Goal: Task Accomplishment & Management: Manage account settings

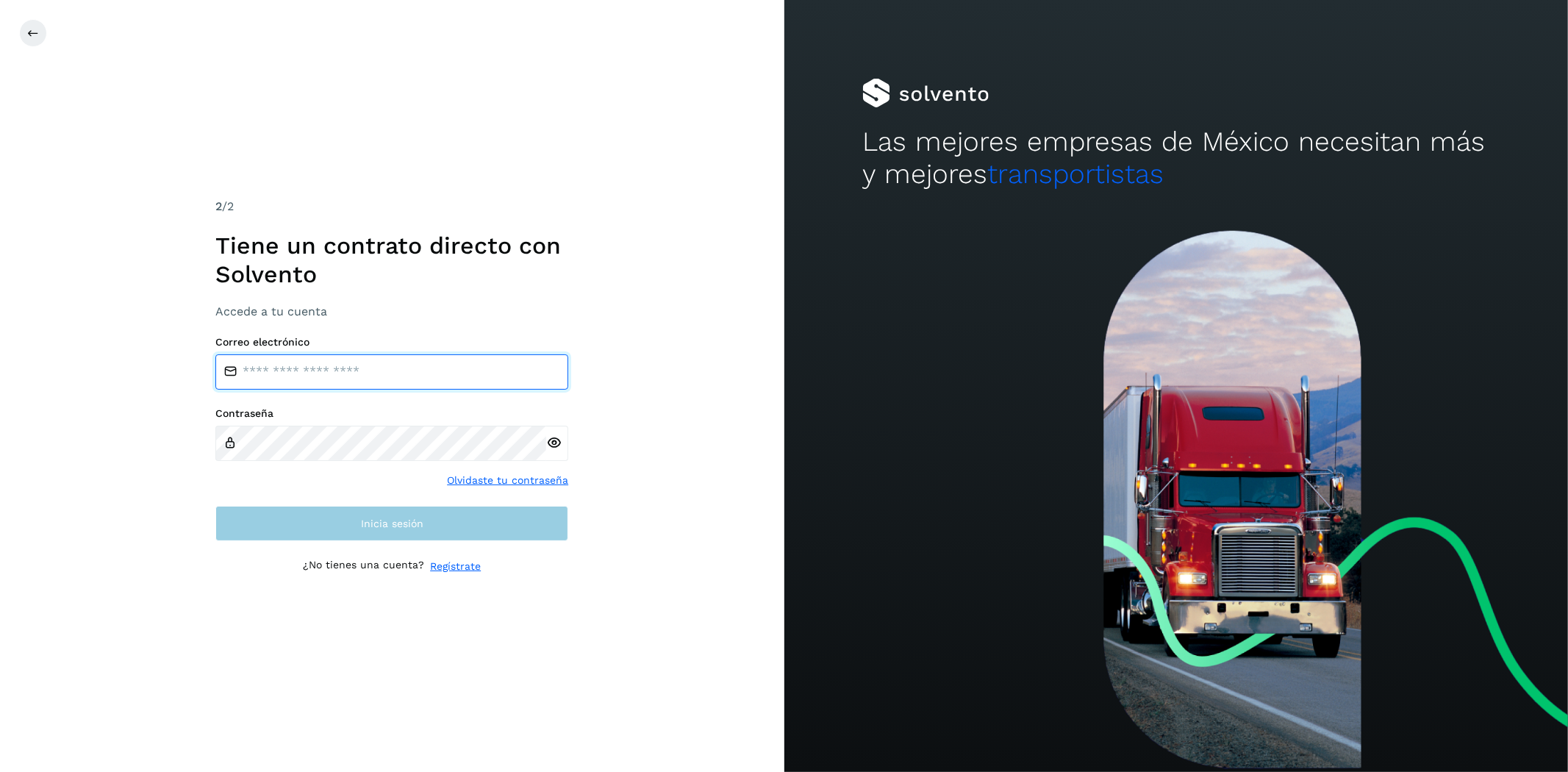
type input "**********"
click at [433, 527] on button "Inicia sesión" at bounding box center [391, 524] width 353 height 35
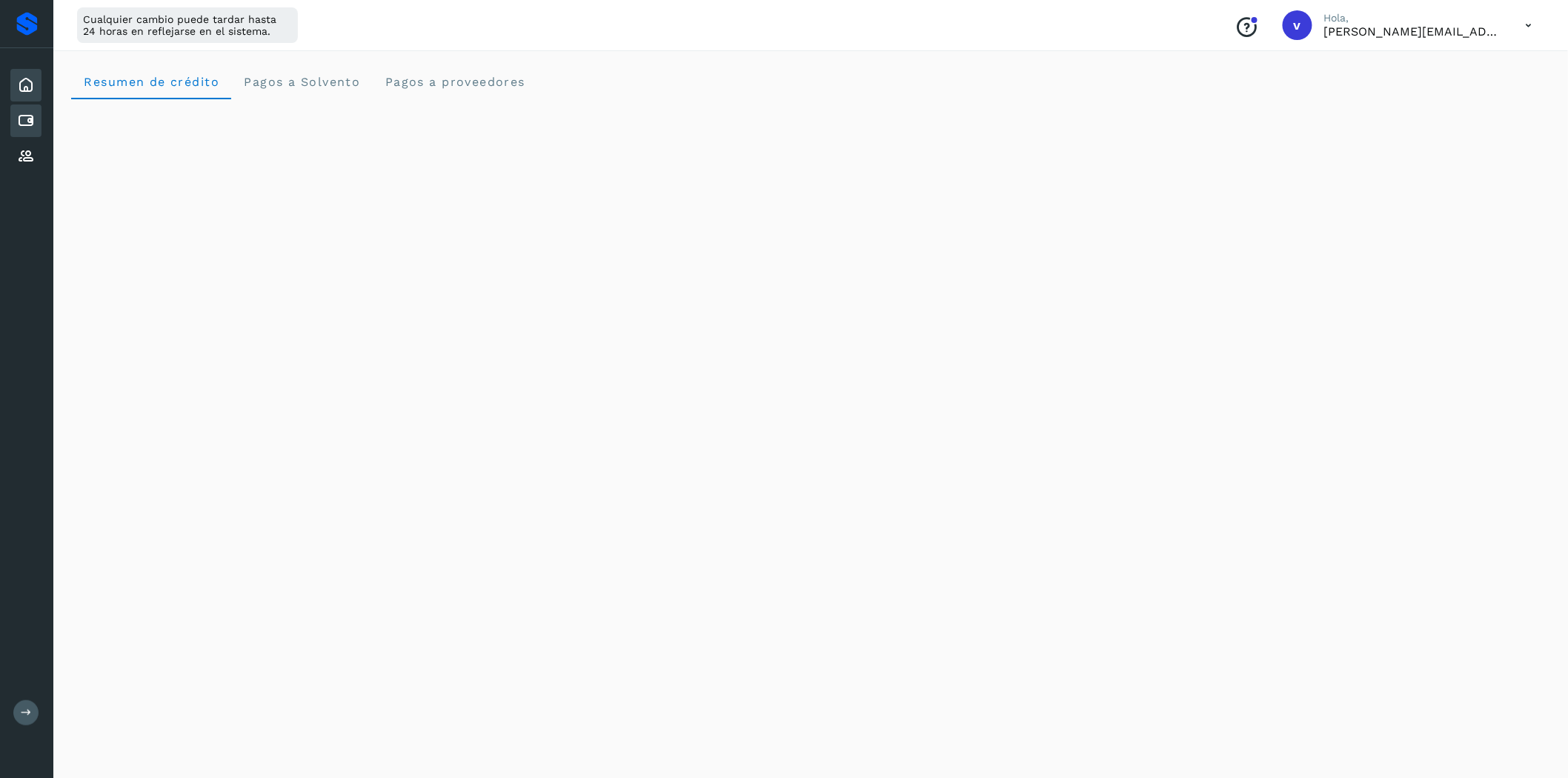
click at [31, 122] on icon at bounding box center [25, 120] width 18 height 18
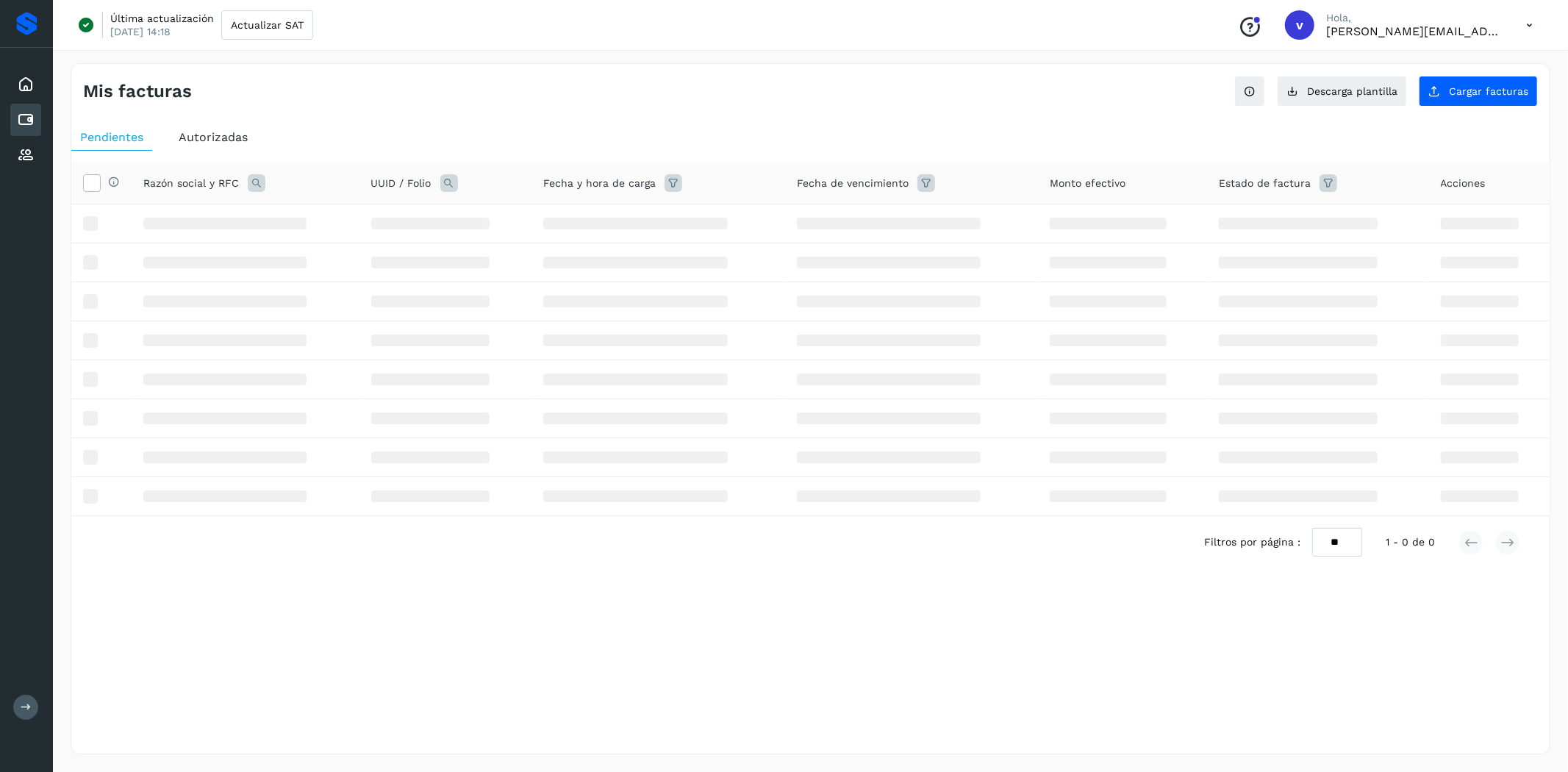
click at [254, 179] on icon at bounding box center [256, 183] width 18 height 18
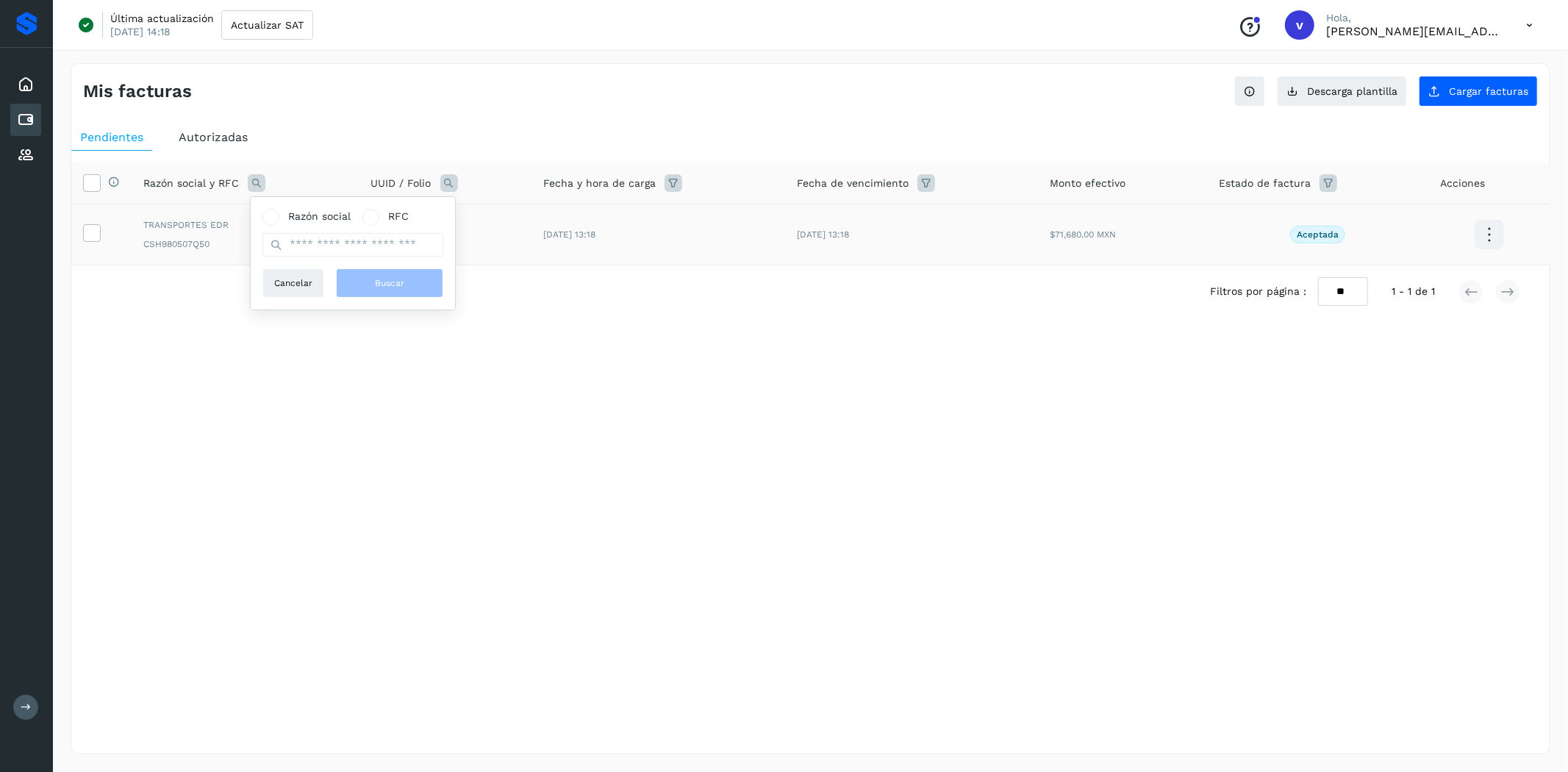
click at [599, 263] on td "[DATE] 13:18" at bounding box center [658, 235] width 253 height 61
click at [214, 131] on span "Autorizadas" at bounding box center [213, 137] width 69 height 14
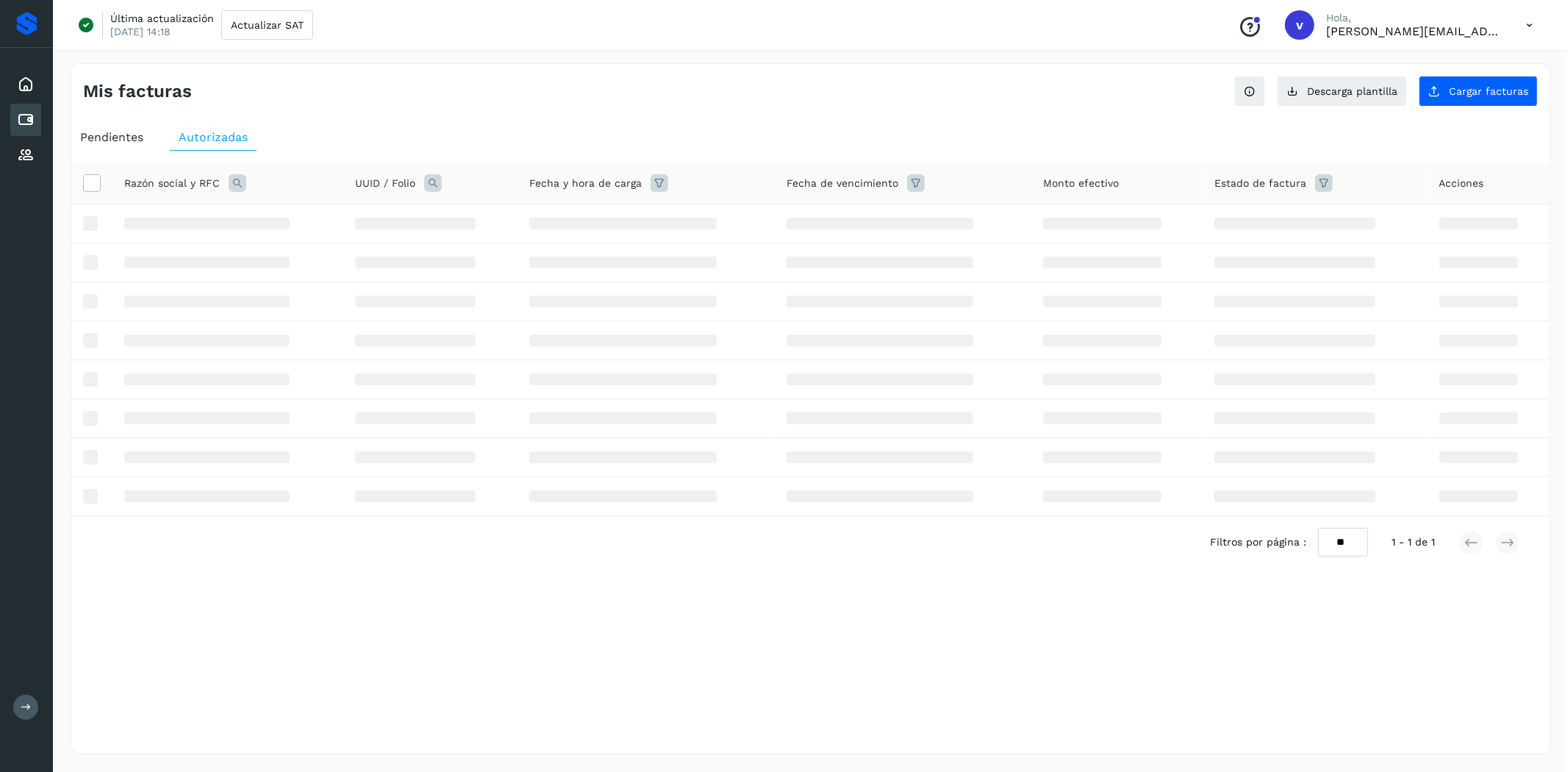
click at [235, 181] on icon at bounding box center [237, 183] width 18 height 18
click at [280, 240] on input "text" at bounding box center [334, 244] width 181 height 24
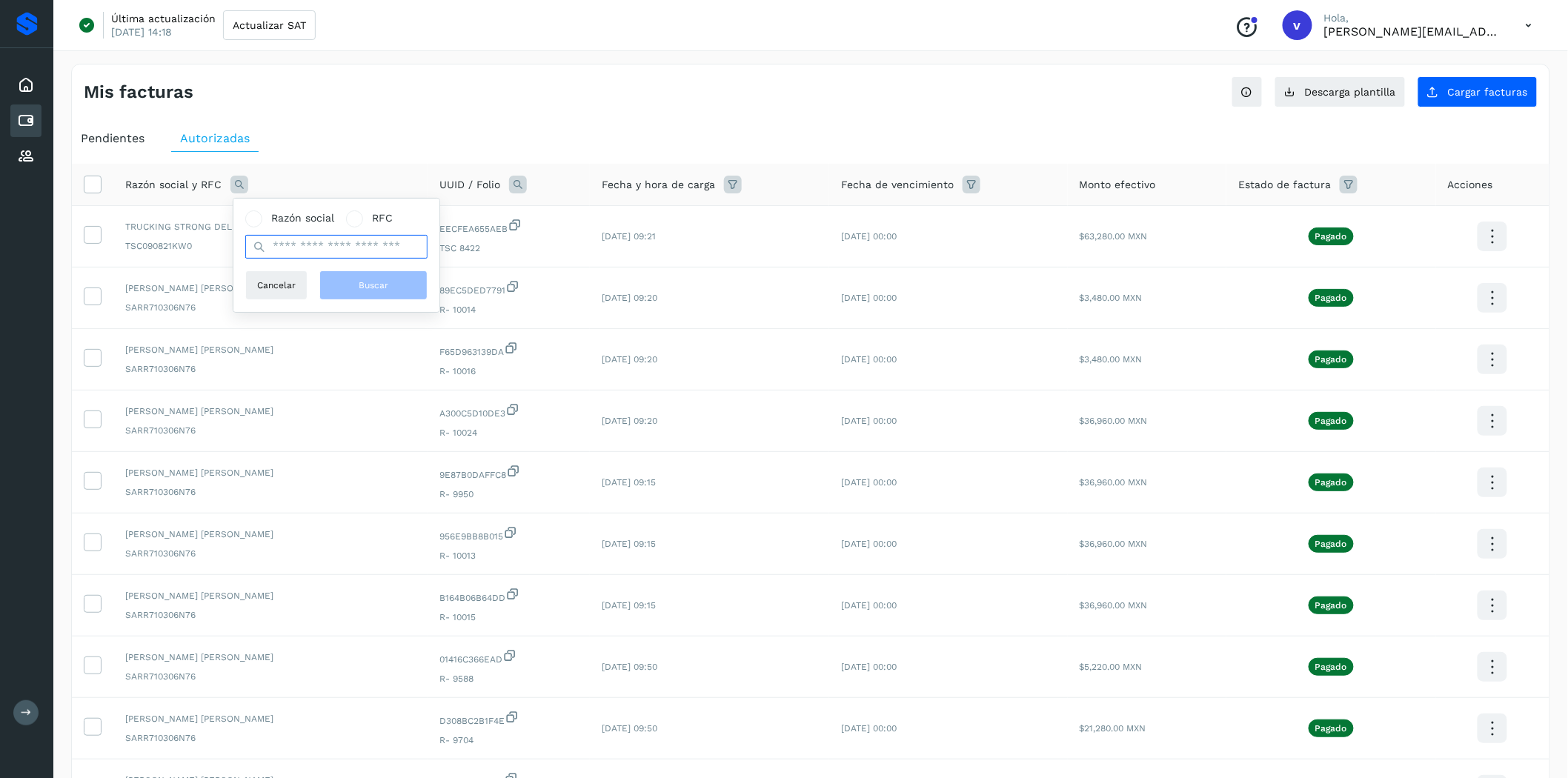
click at [403, 254] on input "text" at bounding box center [337, 246] width 182 height 24
type input "*****"
click at [388, 287] on span "Buscar" at bounding box center [374, 285] width 29 height 13
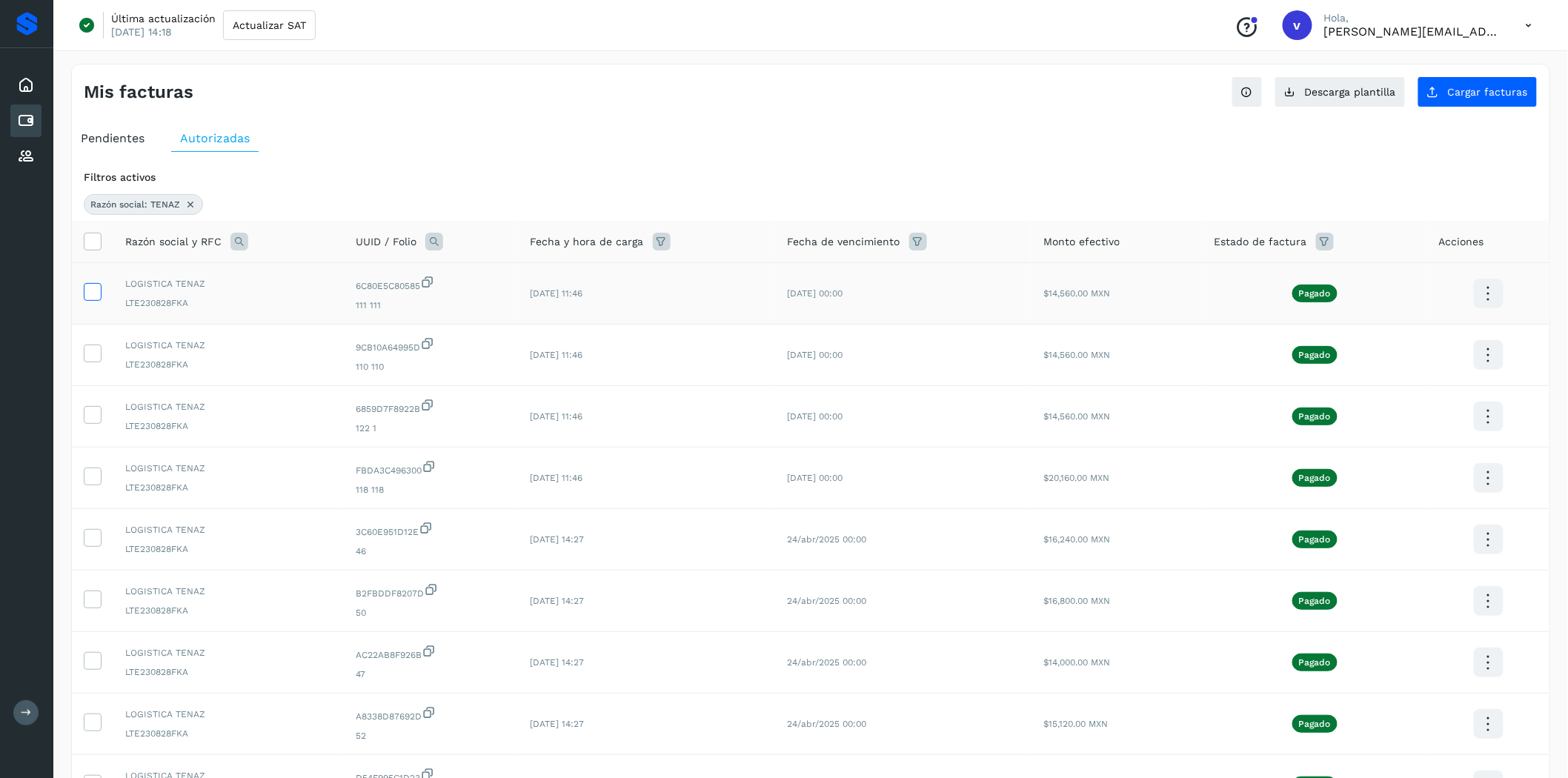
click at [91, 296] on icon at bounding box center [92, 291] width 15 height 15
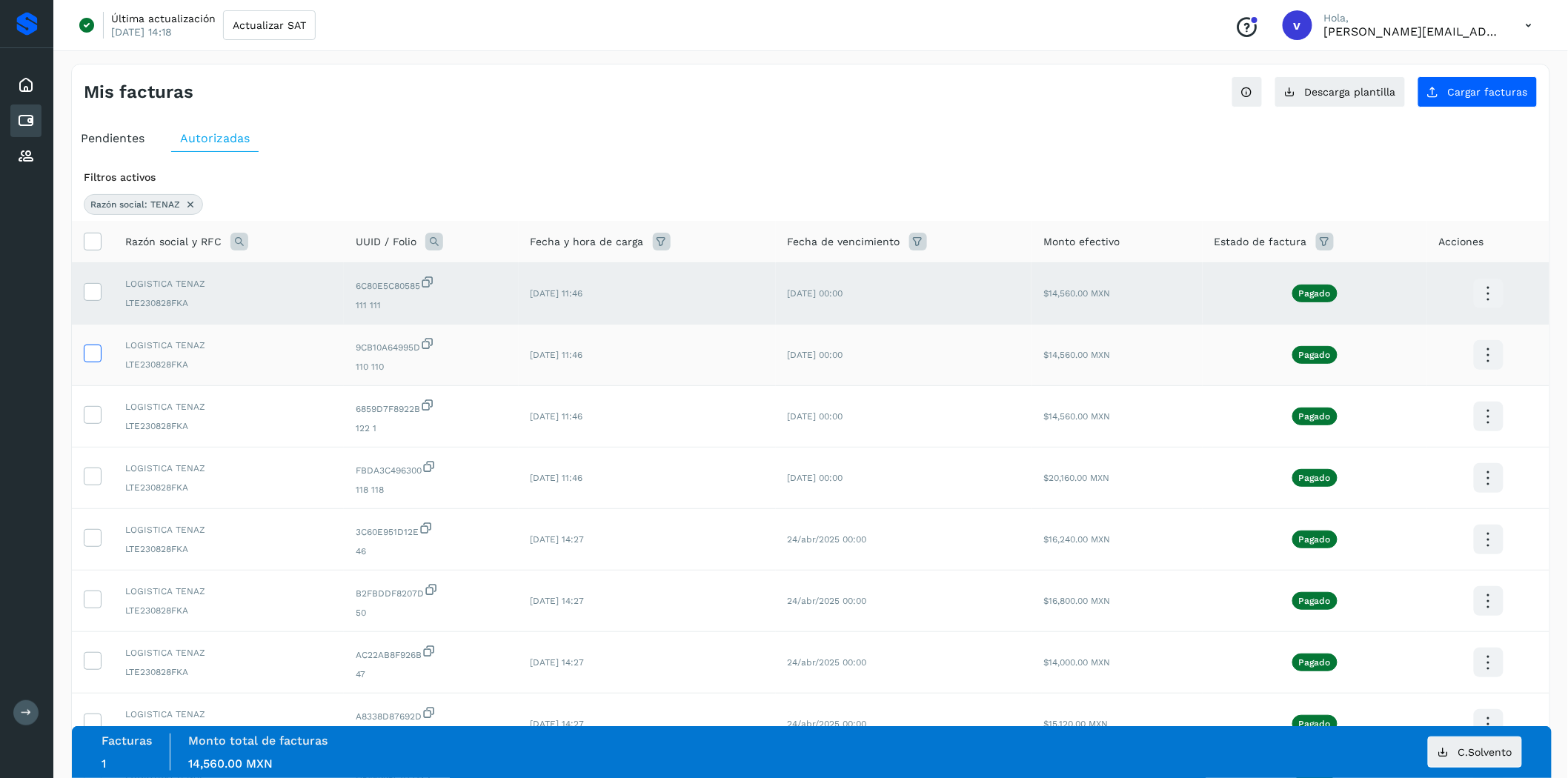
click at [97, 353] on icon at bounding box center [92, 352] width 15 height 15
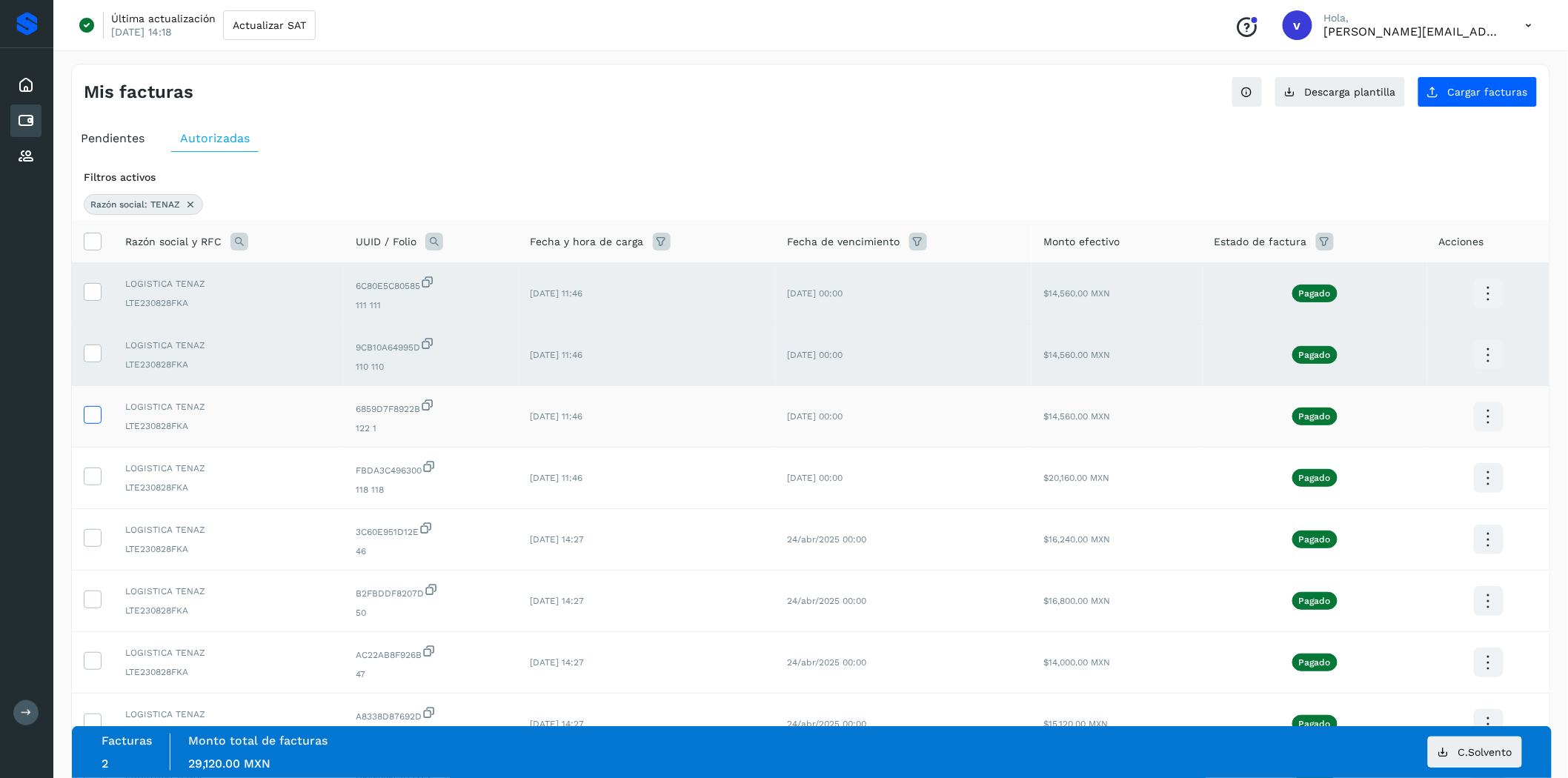
click at [97, 416] on icon at bounding box center [92, 414] width 15 height 15
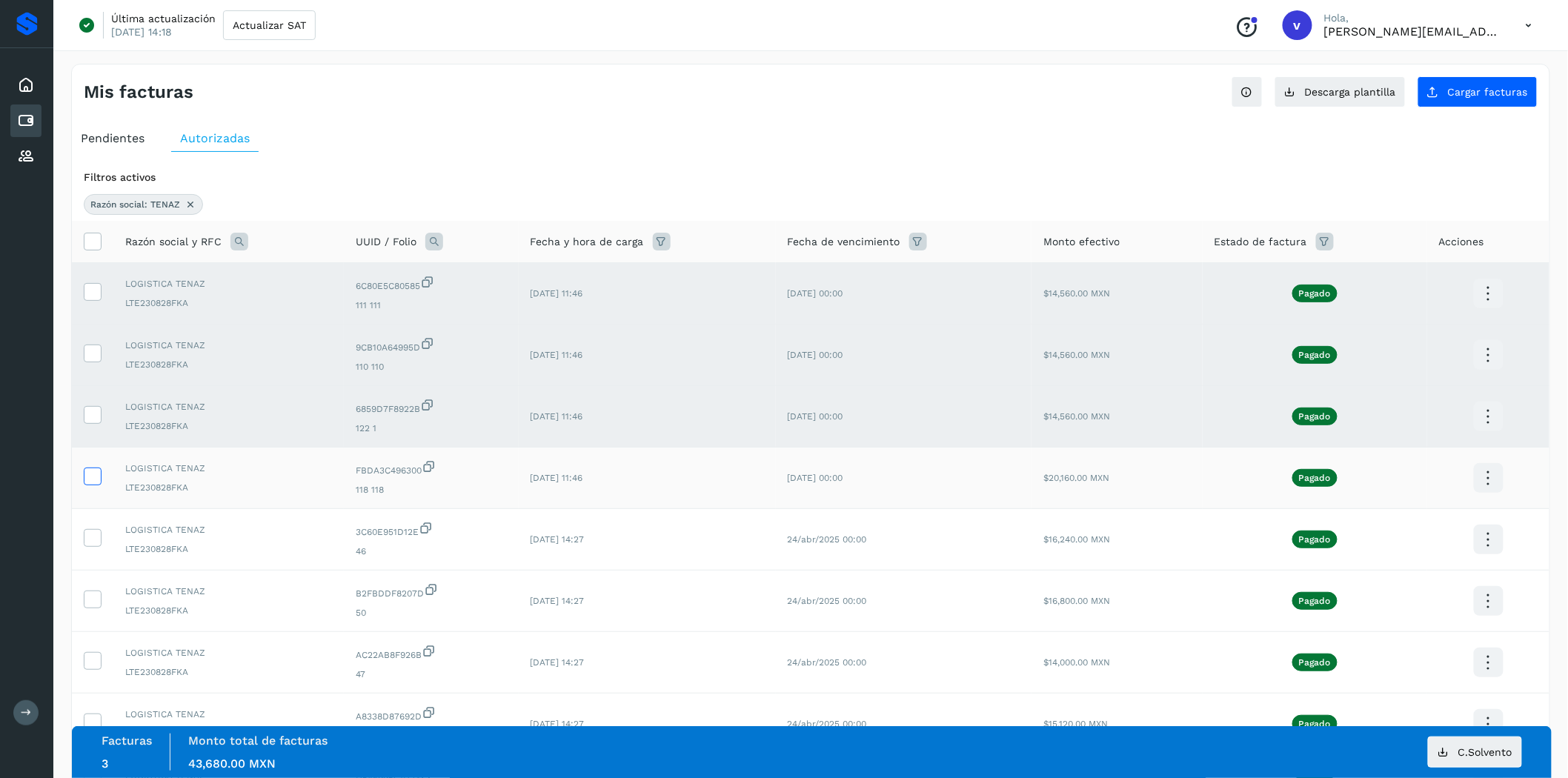
click at [97, 482] on icon at bounding box center [92, 475] width 15 height 15
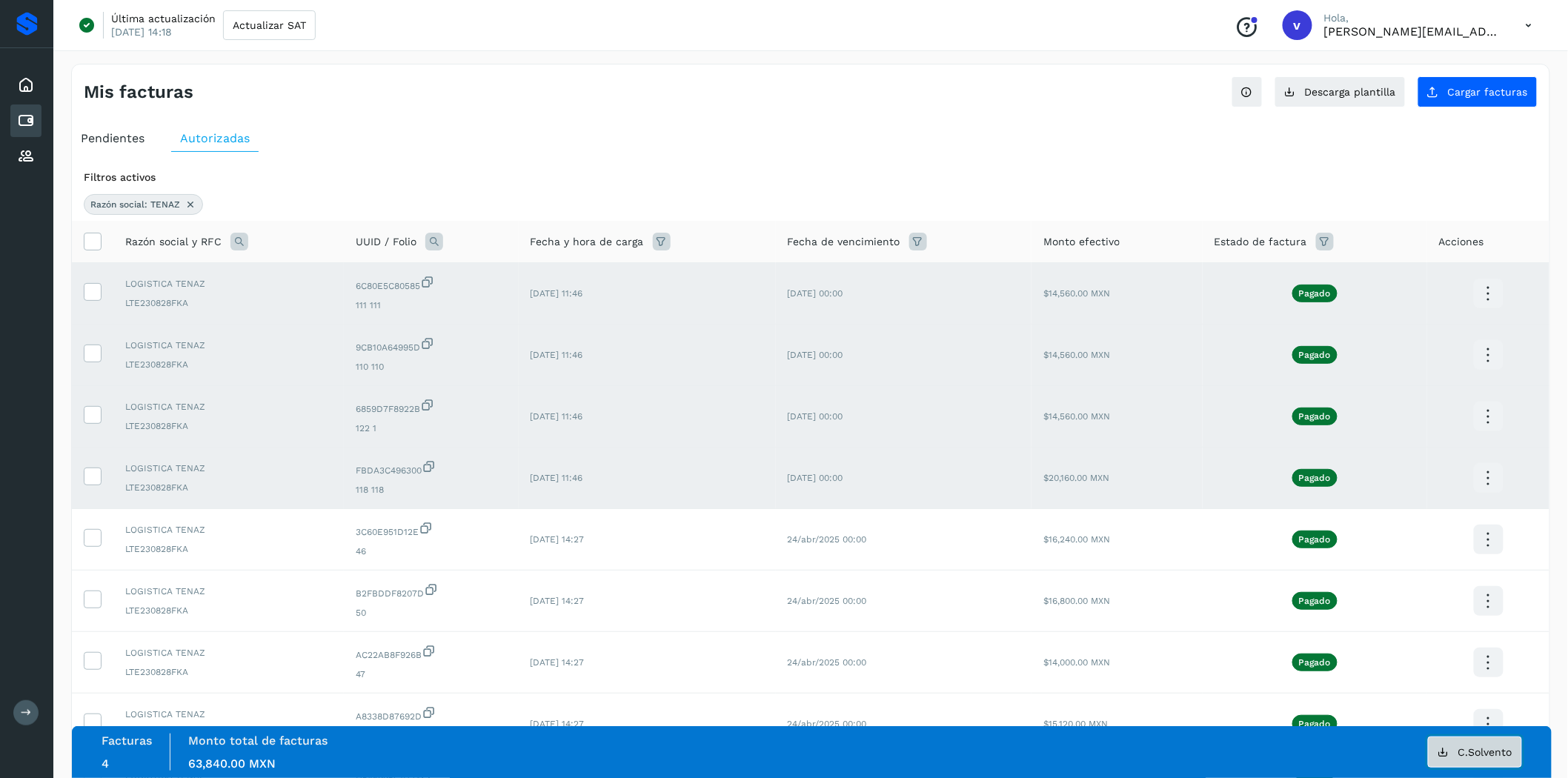
click at [1462, 756] on span "C.Solvento" at bounding box center [1485, 752] width 54 height 10
click at [91, 285] on icon at bounding box center [92, 291] width 15 height 15
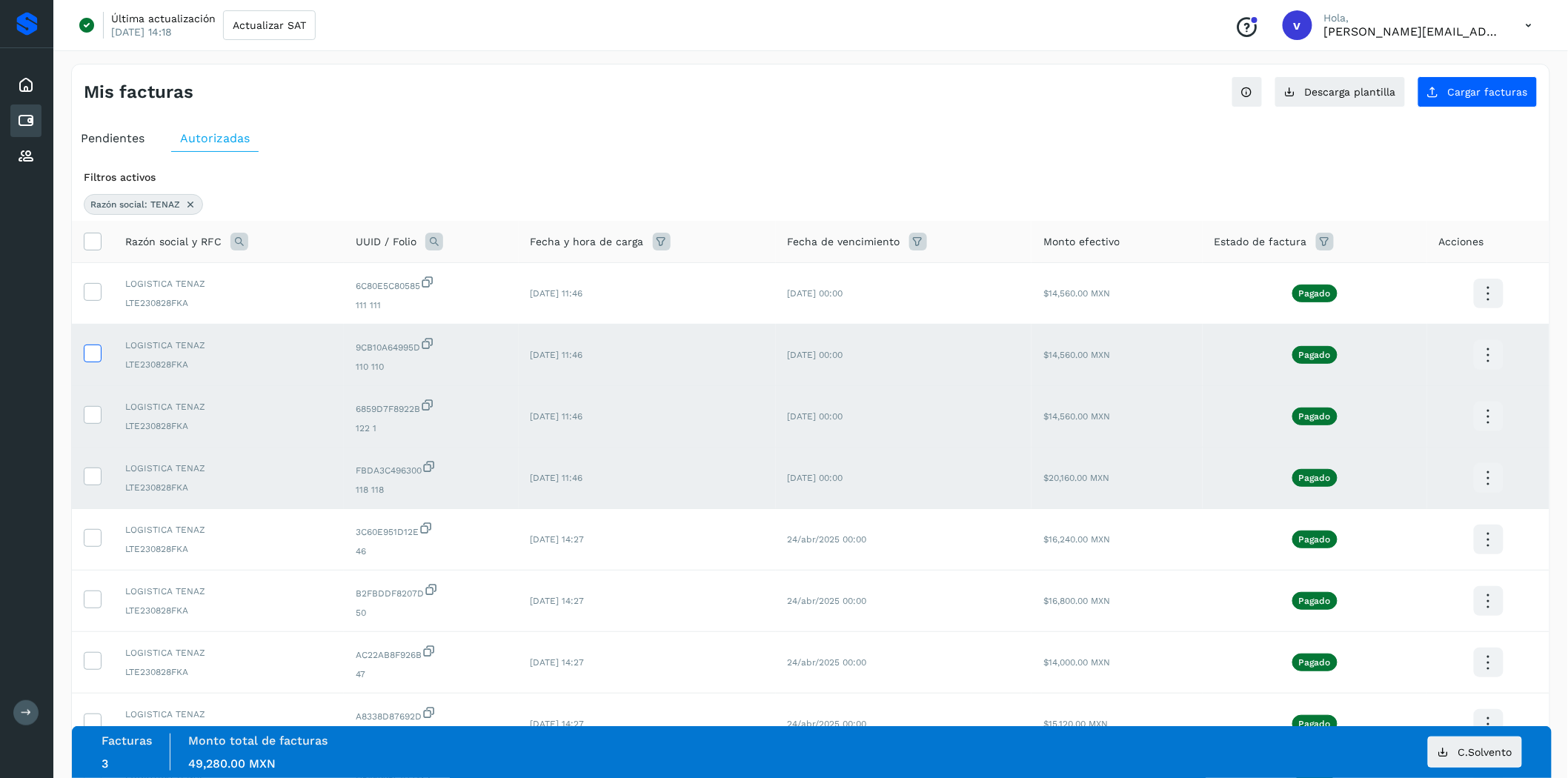
click at [90, 359] on icon at bounding box center [92, 352] width 15 height 15
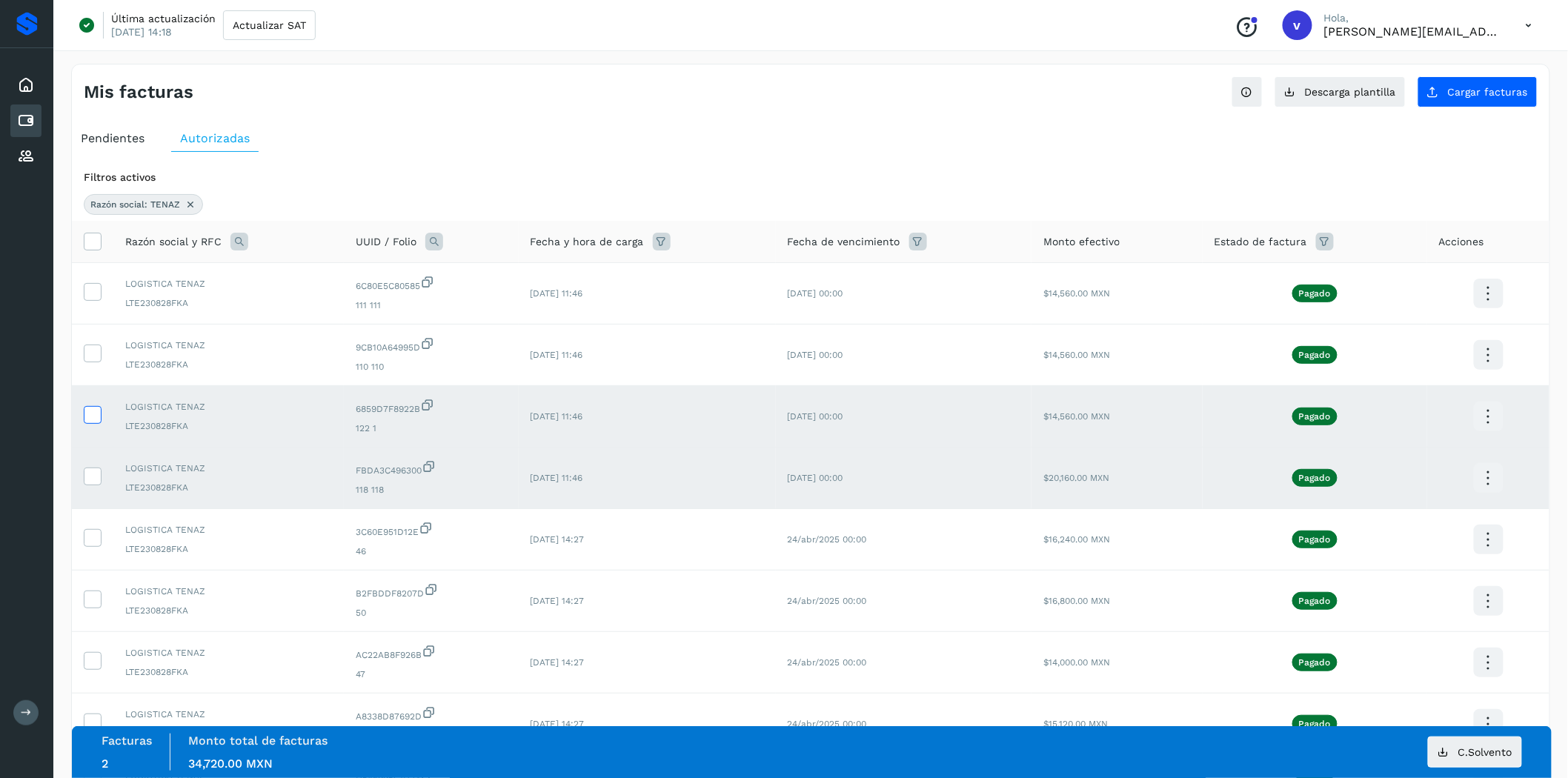
click at [100, 419] on icon at bounding box center [92, 414] width 15 height 15
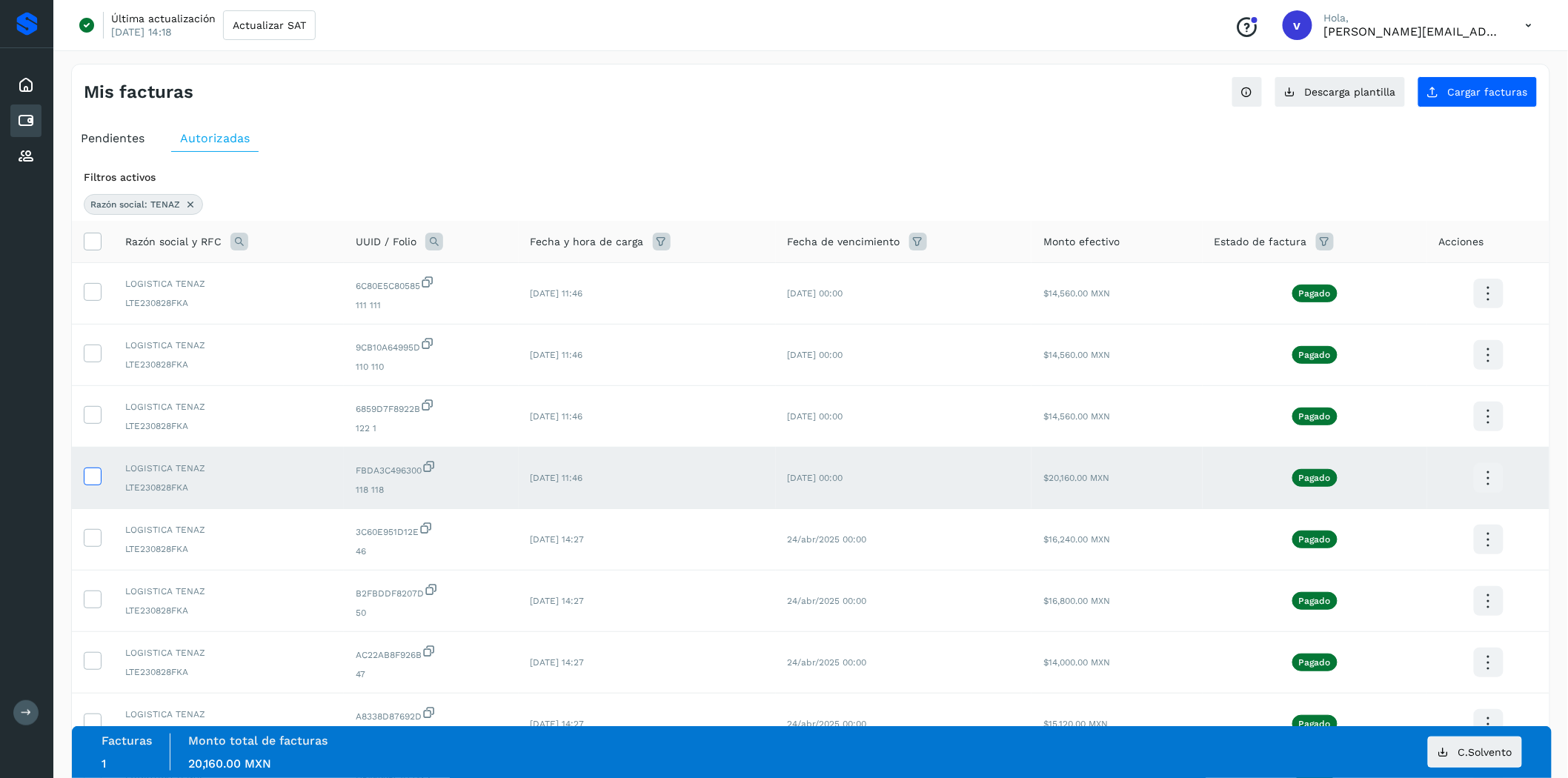
click at [99, 478] on icon at bounding box center [92, 475] width 15 height 15
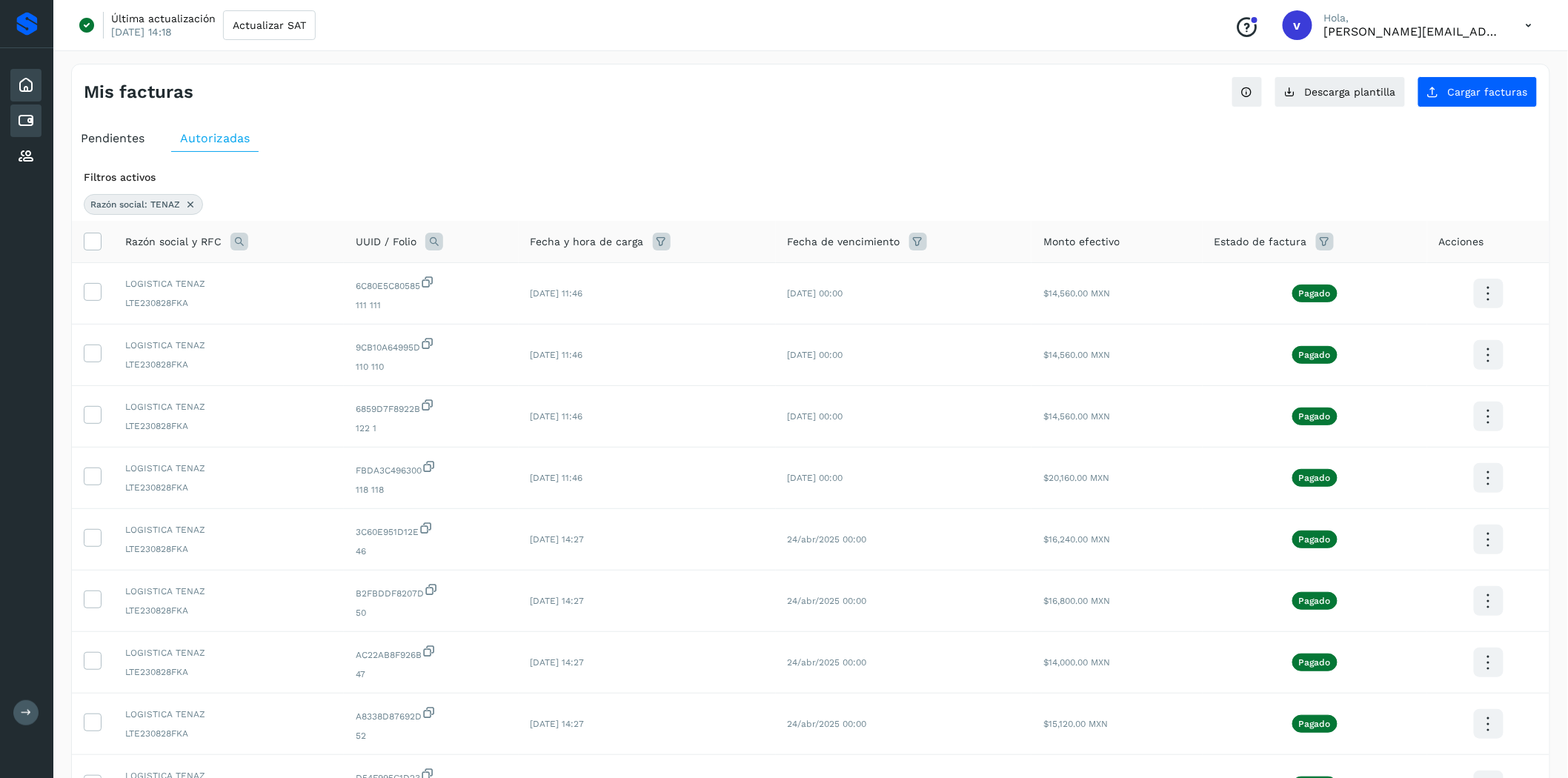
click at [30, 79] on icon at bounding box center [25, 85] width 18 height 18
